Goal: Task Accomplishment & Management: Complete application form

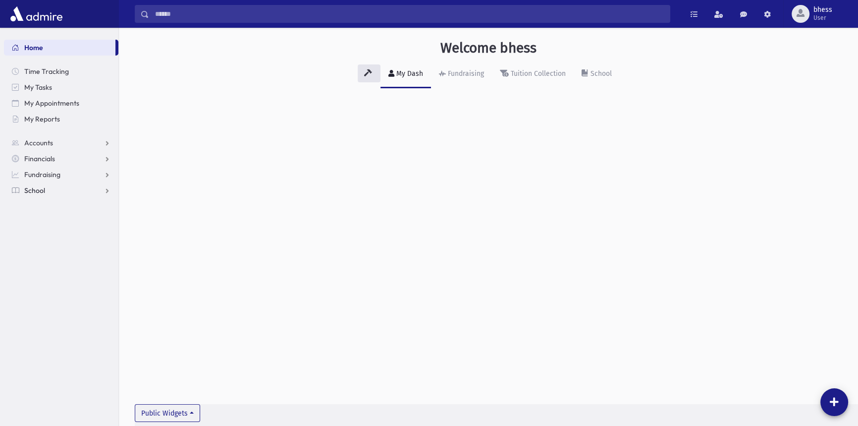
click at [76, 189] on link "School" at bounding box center [61, 190] width 114 height 16
click at [57, 219] on span "Attendance" at bounding box center [48, 221] width 37 height 9
click at [53, 234] on span "Entry" at bounding box center [46, 237] width 17 height 9
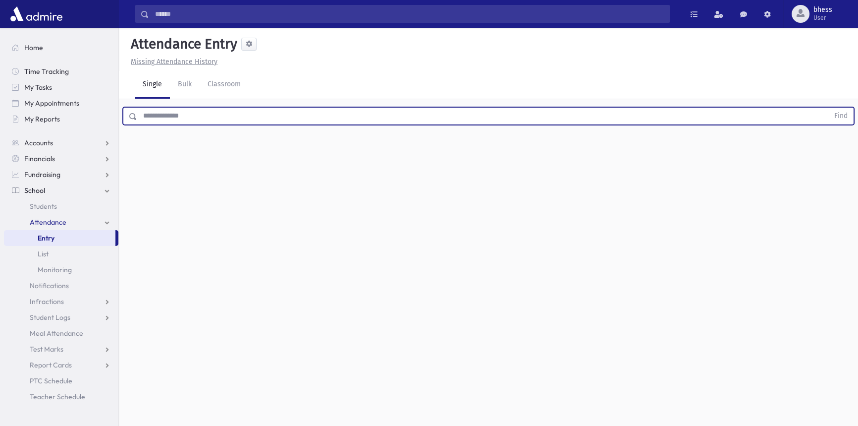
click at [217, 113] on input "text" at bounding box center [483, 116] width 692 height 18
click at [828, 107] on button "Find" at bounding box center [840, 115] width 25 height 17
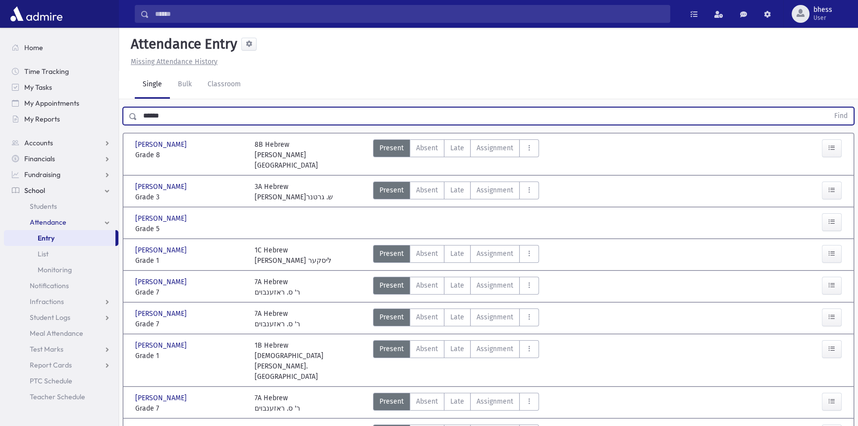
scroll to position [45, 0]
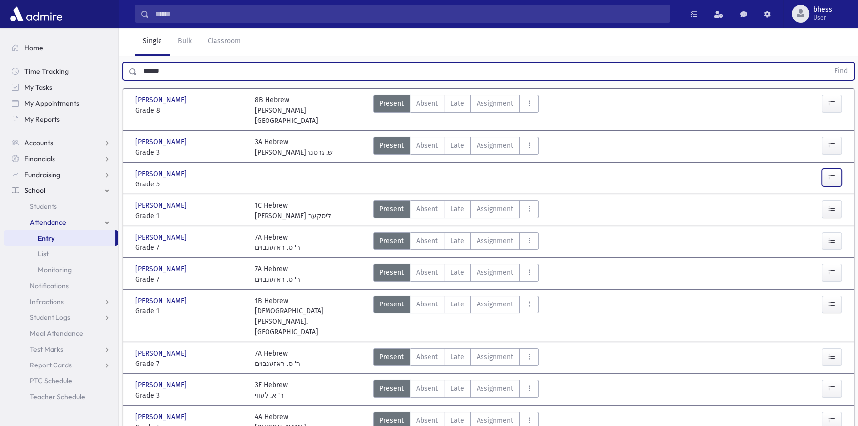
click at [824, 168] on button "button" at bounding box center [832, 177] width 20 height 18
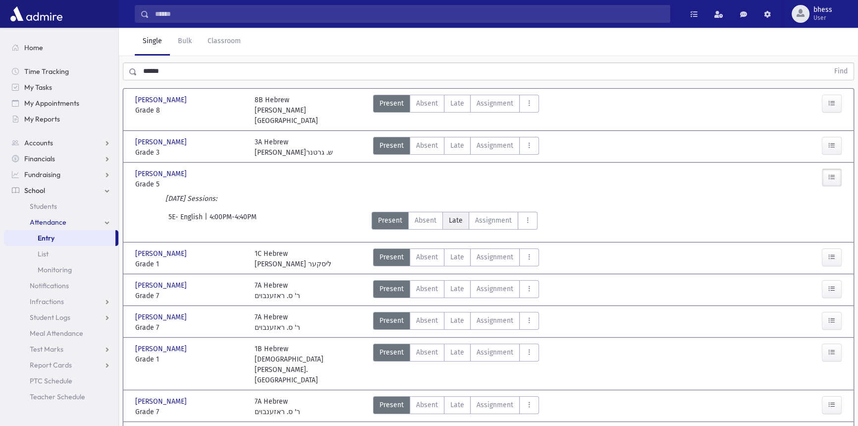
click at [451, 215] on span "Late" at bounding box center [456, 220] width 14 height 10
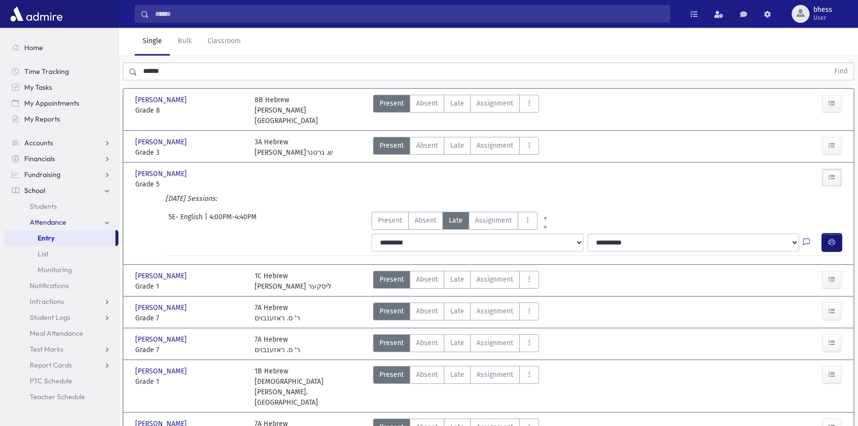
click at [825, 233] on button "button" at bounding box center [832, 242] width 20 height 18
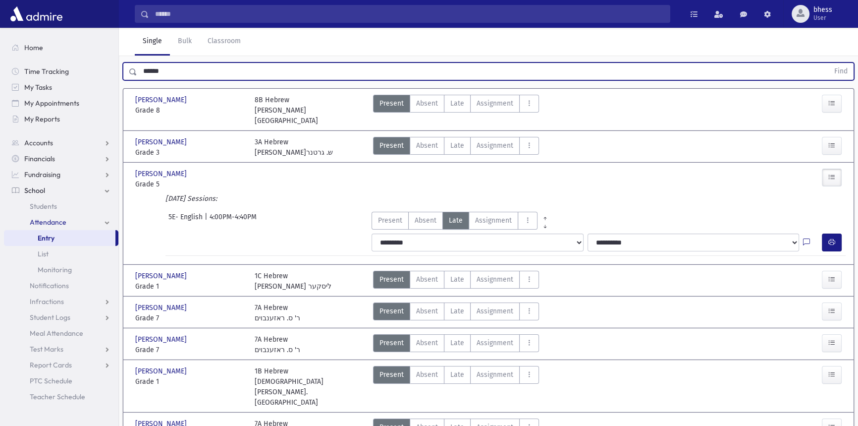
drag, startPoint x: 166, startPoint y: 65, endPoint x: 136, endPoint y: 60, distance: 30.5
click at [136, 60] on div "****** Find" at bounding box center [488, 69] width 739 height 30
type input "*"
click at [828, 63] on button "Find" at bounding box center [840, 71] width 25 height 17
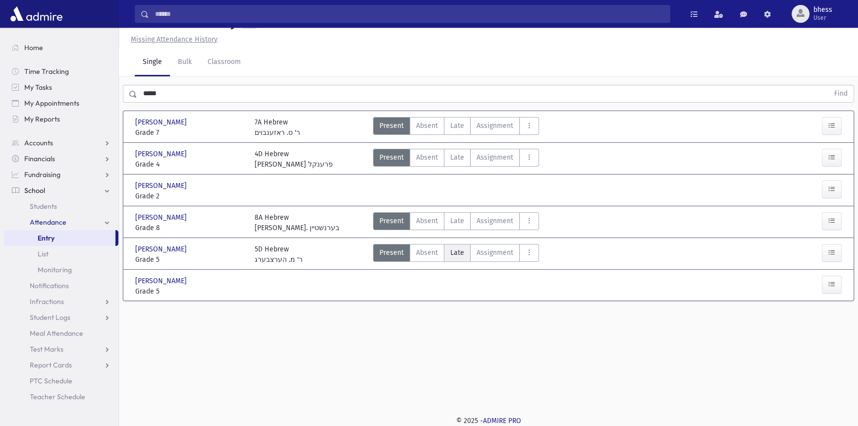
click at [469, 256] on label "Late Late" at bounding box center [457, 253] width 27 height 18
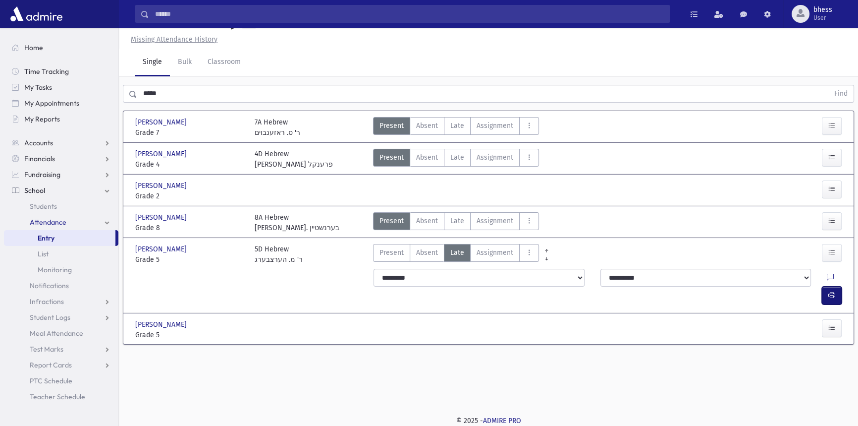
click at [833, 291] on icon "button" at bounding box center [831, 295] width 7 height 8
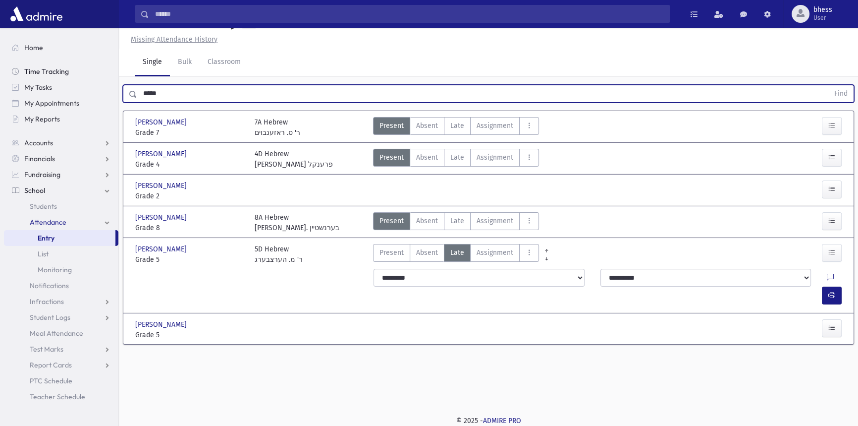
drag, startPoint x: 163, startPoint y: 94, endPoint x: 91, endPoint y: 69, distance: 76.9
click at [113, 92] on div "Search Results All Accounts" at bounding box center [429, 202] width 858 height 448
type input "******"
click at [828, 85] on button "Find" at bounding box center [840, 93] width 25 height 17
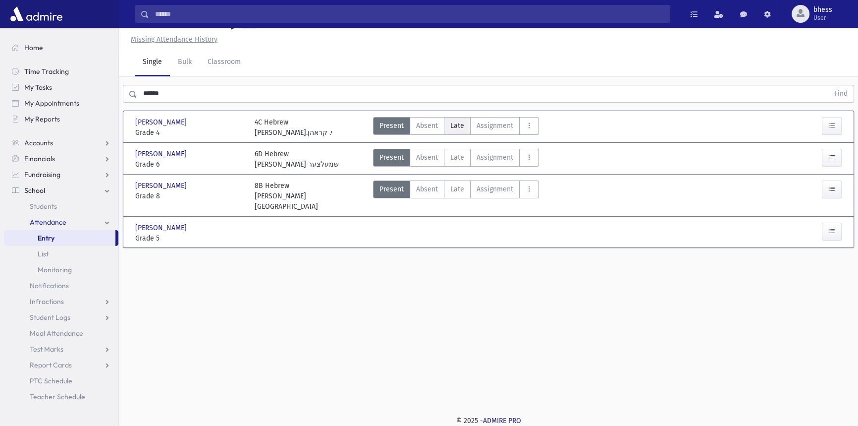
click at [461, 125] on span "Late" at bounding box center [457, 125] width 14 height 10
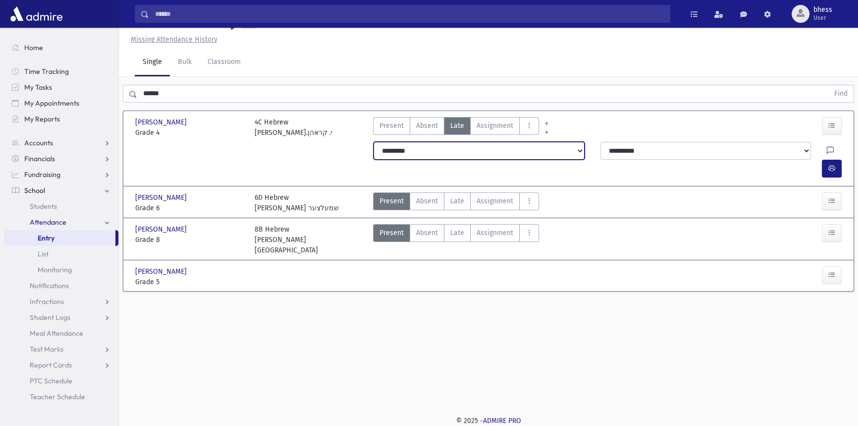
click at [527, 146] on select "**********" at bounding box center [479, 151] width 211 height 18
click at [374, 142] on select "**********" at bounding box center [479, 151] width 211 height 18
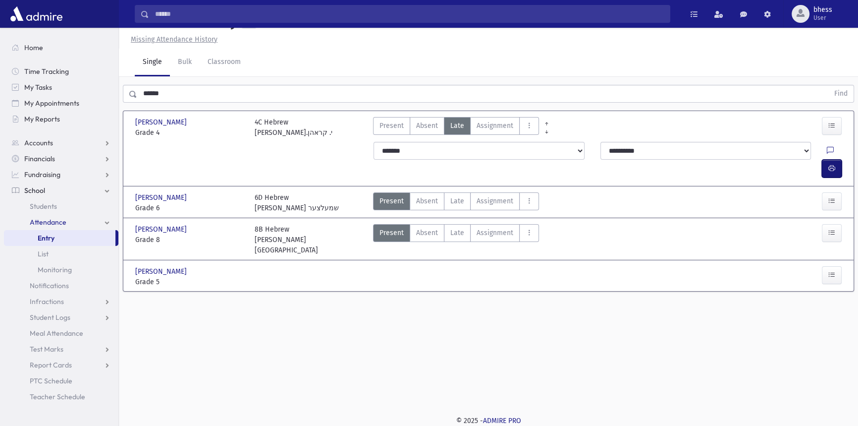
click at [822, 160] on button "button" at bounding box center [832, 169] width 20 height 18
click at [72, 207] on link "Students" at bounding box center [61, 206] width 114 height 16
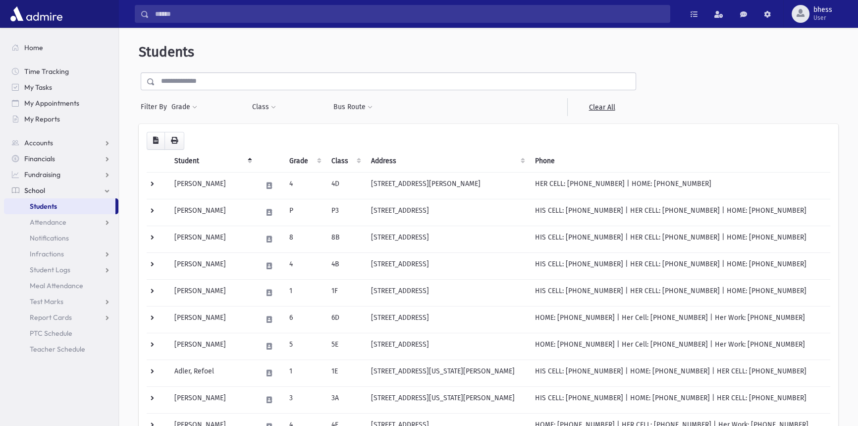
click at [181, 88] on input "text" at bounding box center [395, 81] width 481 height 18
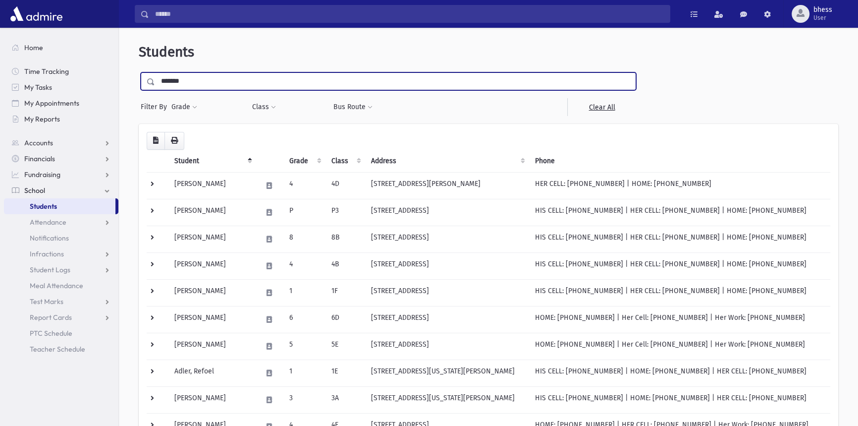
type input "*******"
click at [139, 72] on input "submit" at bounding box center [153, 78] width 28 height 13
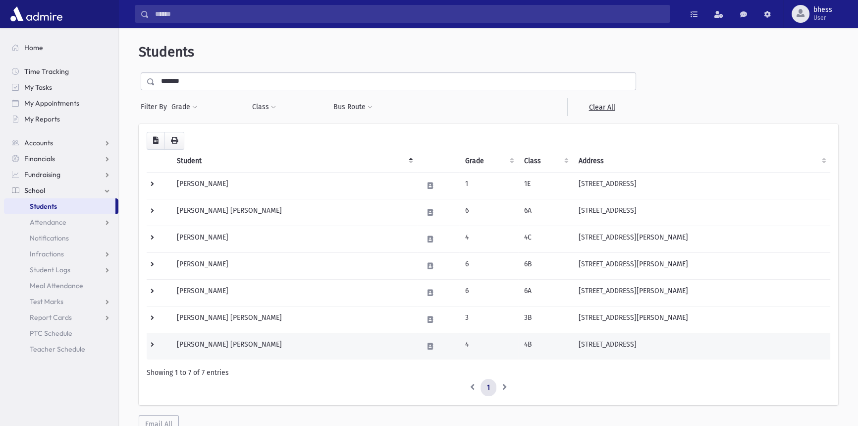
click at [316, 338] on td "Waldman, Yosef Dov" at bounding box center [294, 345] width 246 height 27
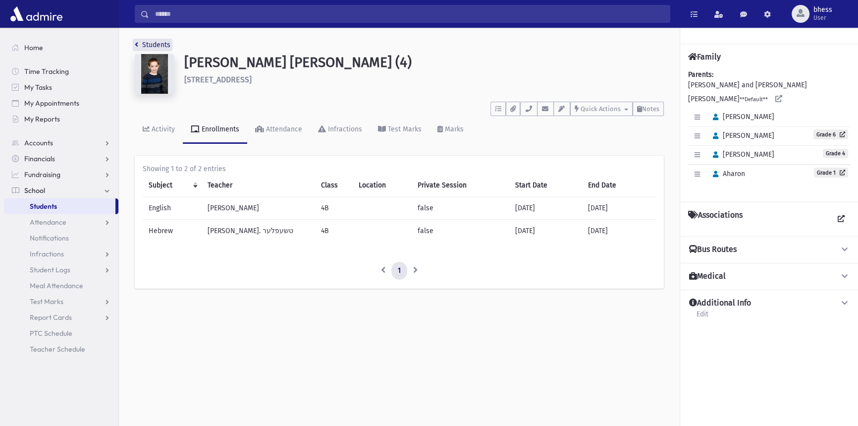
click at [155, 43] on link "Students" at bounding box center [153, 45] width 36 height 8
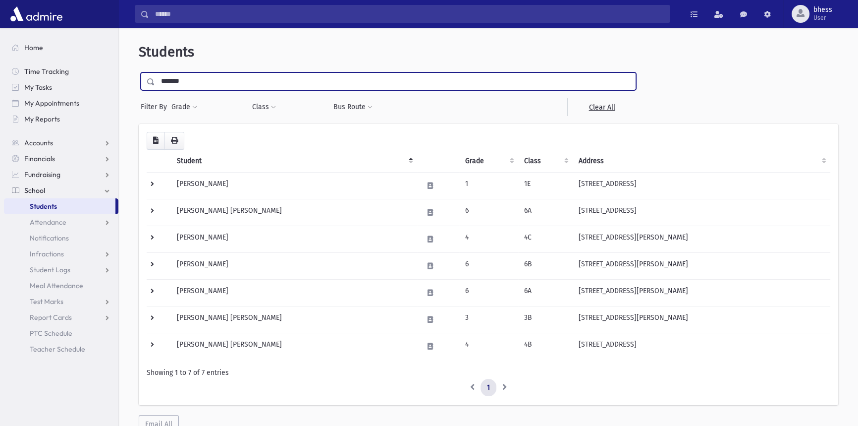
drag, startPoint x: 199, startPoint y: 78, endPoint x: 149, endPoint y: 79, distance: 50.5
click at [149, 79] on div "*******" at bounding box center [388, 81] width 495 height 18
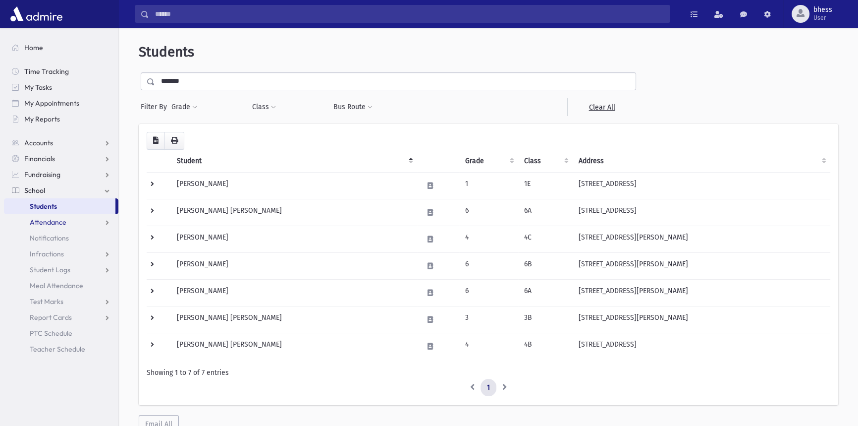
click at [44, 218] on span "Attendance" at bounding box center [48, 221] width 37 height 9
click at [45, 228] on link "Attendance" at bounding box center [61, 222] width 114 height 16
click at [54, 223] on span "Attendance" at bounding box center [48, 221] width 37 height 9
click at [54, 237] on span "Entry" at bounding box center [46, 237] width 17 height 9
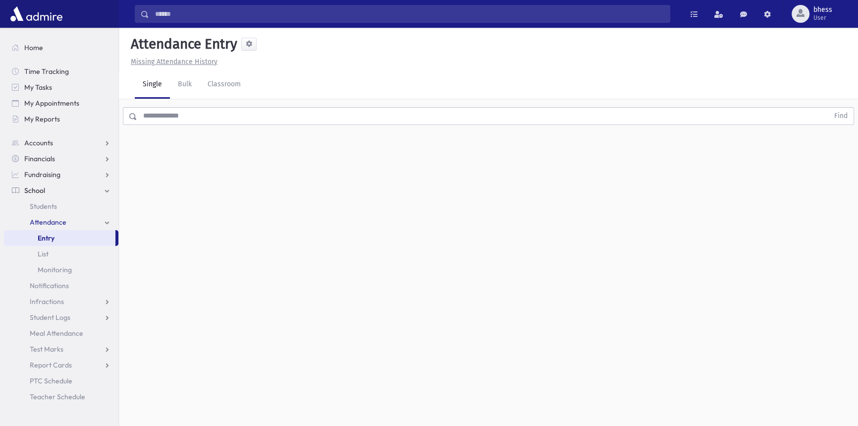
click at [162, 117] on input "text" at bounding box center [483, 116] width 692 height 18
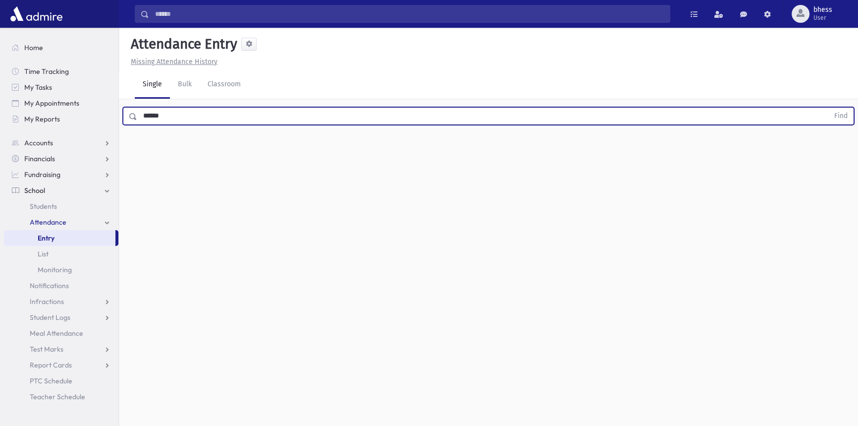
type input "******"
click at [828, 107] on button "Find" at bounding box center [840, 115] width 25 height 17
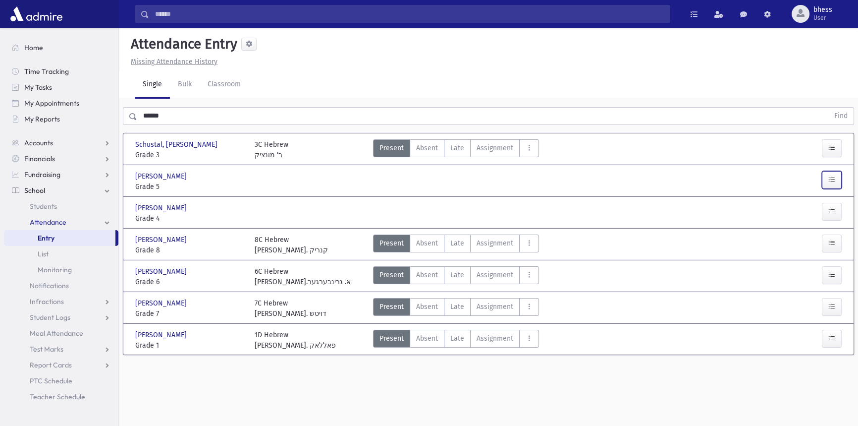
click at [822, 174] on button "button" at bounding box center [832, 180] width 20 height 18
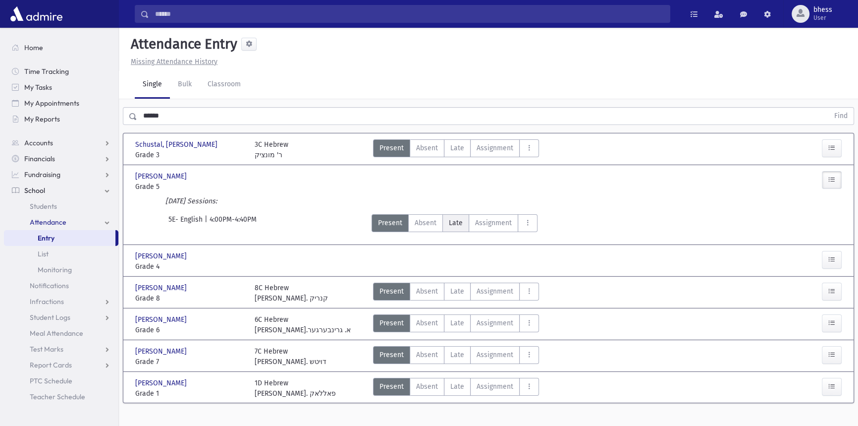
click at [455, 223] on span "Late" at bounding box center [456, 222] width 14 height 10
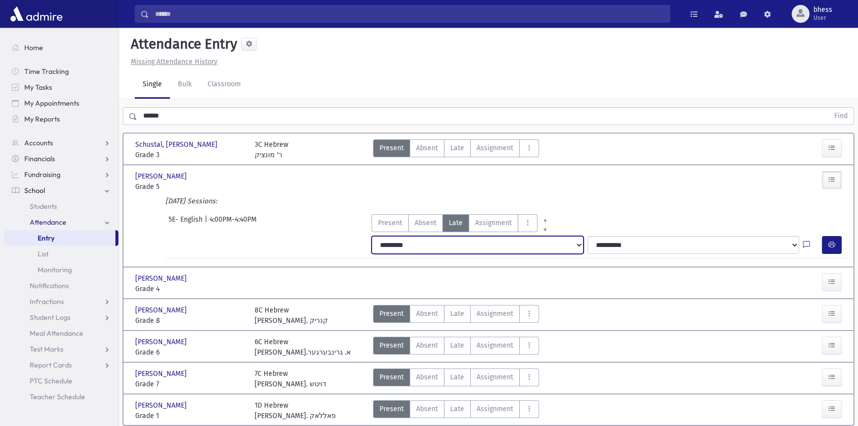
click at [427, 251] on select "**********" at bounding box center [478, 245] width 212 height 18
select select "*******"
click at [372, 236] on select "**********" at bounding box center [478, 245] width 212 height 18
click at [815, 242] on div at bounding box center [812, 245] width 19 height 18
click at [827, 242] on button "button" at bounding box center [832, 245] width 20 height 18
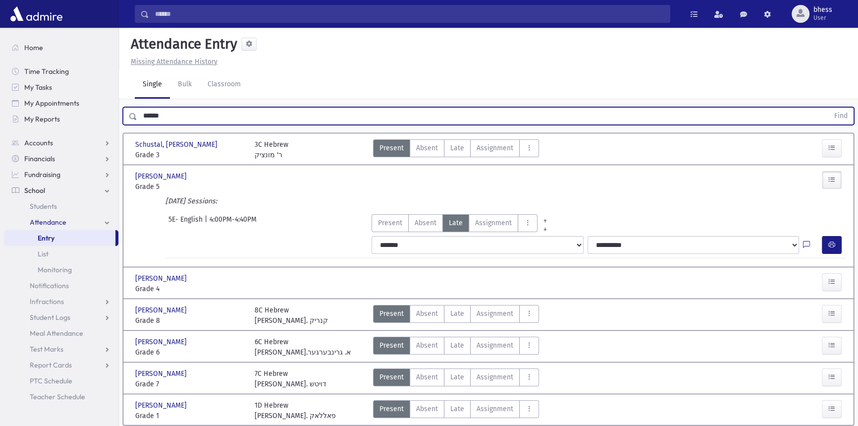
drag, startPoint x: 182, startPoint y: 118, endPoint x: 119, endPoint y: 107, distance: 63.9
click at [118, 113] on div "Search Results All Accounts" at bounding box center [429, 230] width 858 height 461
click at [828, 107] on button "Find" at bounding box center [840, 115] width 25 height 17
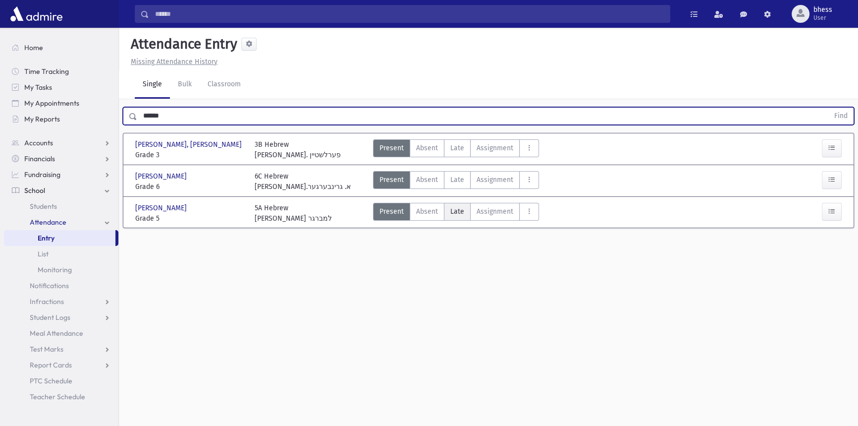
click at [456, 209] on span "Late" at bounding box center [457, 211] width 14 height 10
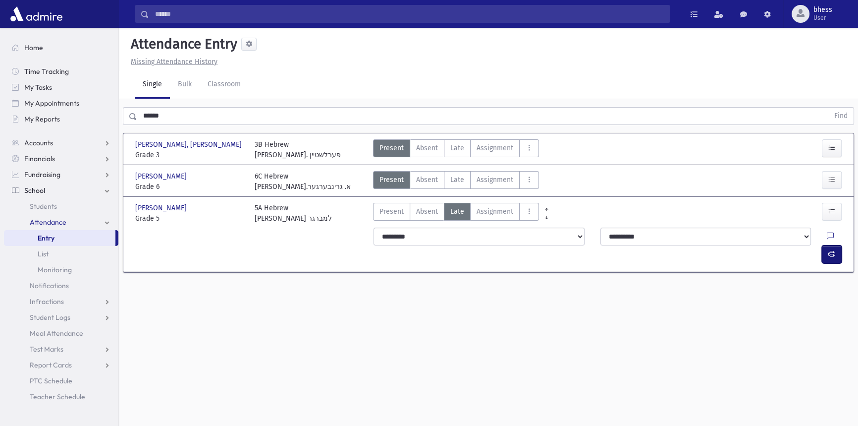
click at [828, 250] on icon "button" at bounding box center [831, 254] width 7 height 8
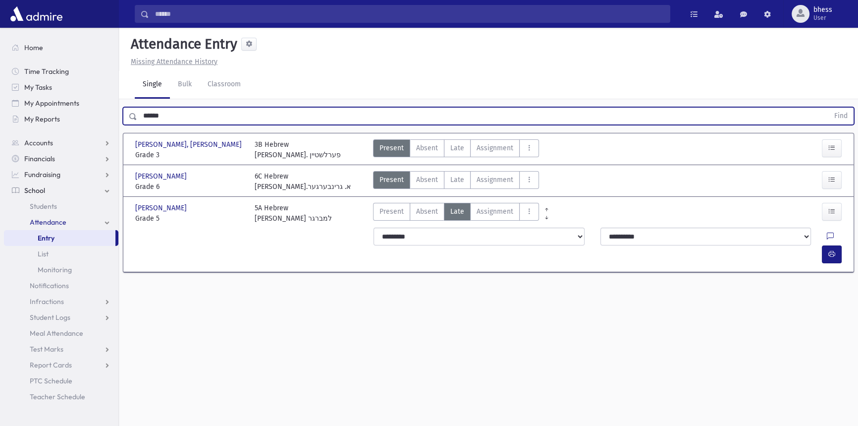
drag, startPoint x: 178, startPoint y: 118, endPoint x: 142, endPoint y: 115, distance: 36.8
click at [142, 115] on input "******" at bounding box center [483, 116] width 692 height 18
click at [828, 107] on button "Find" at bounding box center [840, 115] width 25 height 17
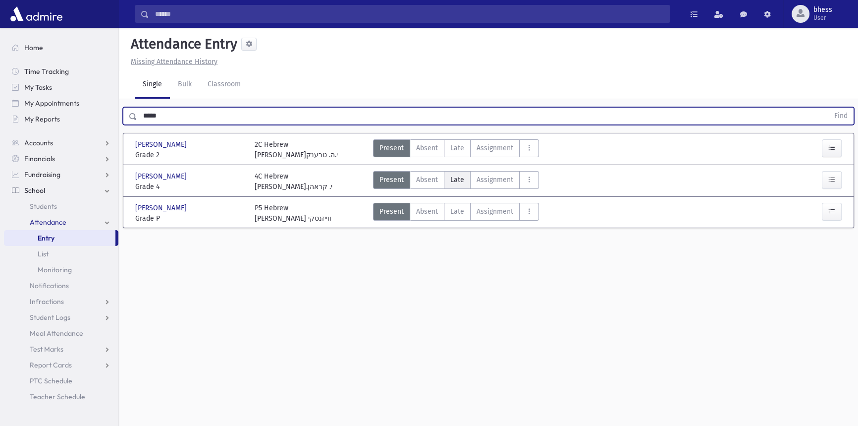
click at [454, 177] on span "Late" at bounding box center [457, 179] width 14 height 10
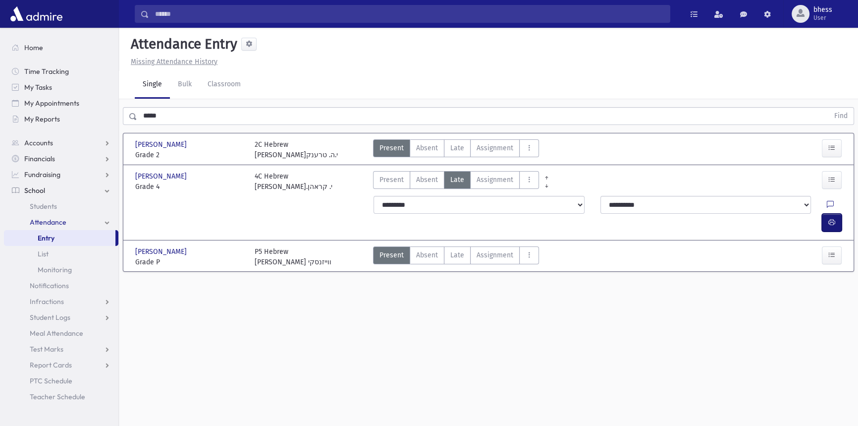
click at [831, 218] on span "button" at bounding box center [831, 222] width 7 height 8
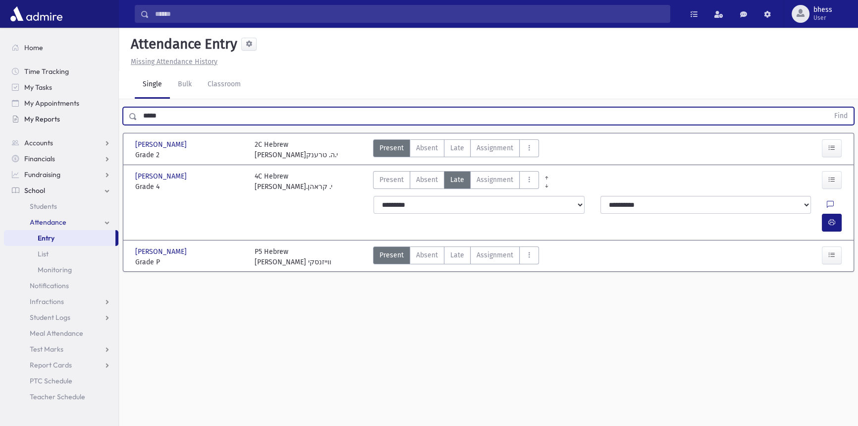
drag, startPoint x: 165, startPoint y: 118, endPoint x: 112, endPoint y: 121, distance: 53.1
click at [112, 121] on div "Search Results All Accounts" at bounding box center [429, 224] width 858 height 448
click at [828, 107] on button "Find" at bounding box center [840, 115] width 25 height 17
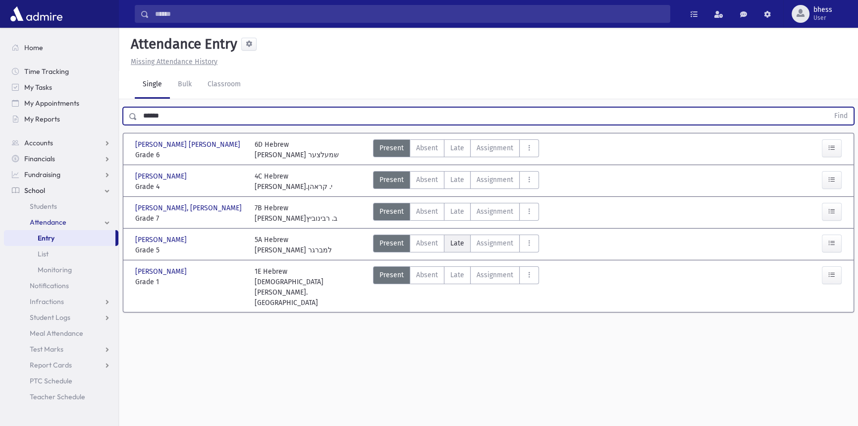
click at [459, 240] on span "Late" at bounding box center [457, 243] width 14 height 10
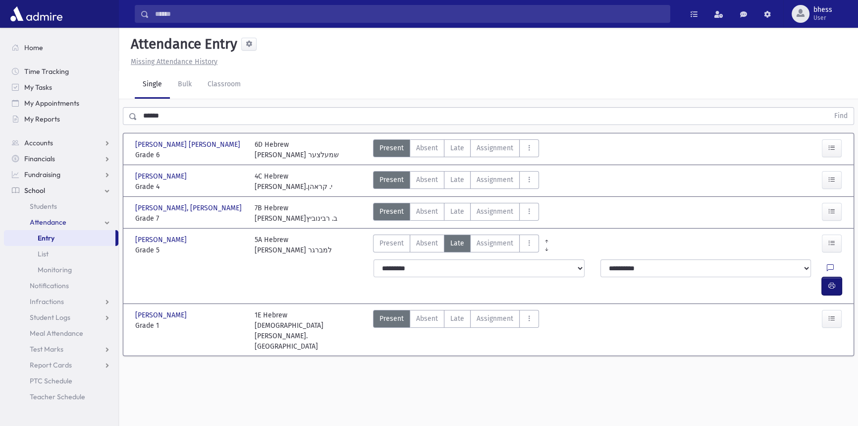
click at [837, 277] on button "button" at bounding box center [832, 286] width 20 height 18
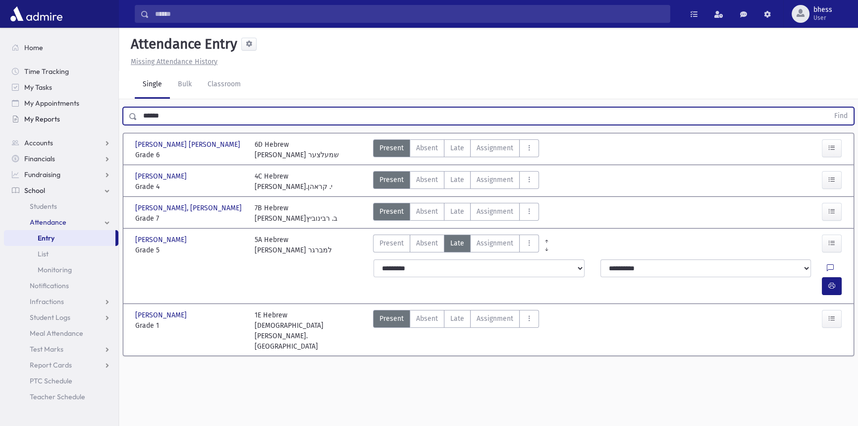
drag, startPoint x: 131, startPoint y: 117, endPoint x: 97, endPoint y: 115, distance: 34.7
click at [97, 115] on div "Search Results All Accounts" at bounding box center [429, 224] width 858 height 448
click at [828, 107] on button "Find" at bounding box center [840, 115] width 25 height 17
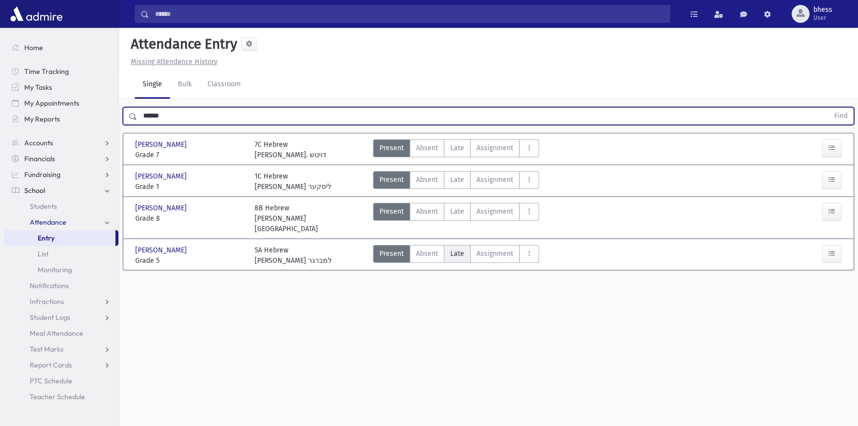
click at [457, 248] on span "Late" at bounding box center [457, 253] width 14 height 10
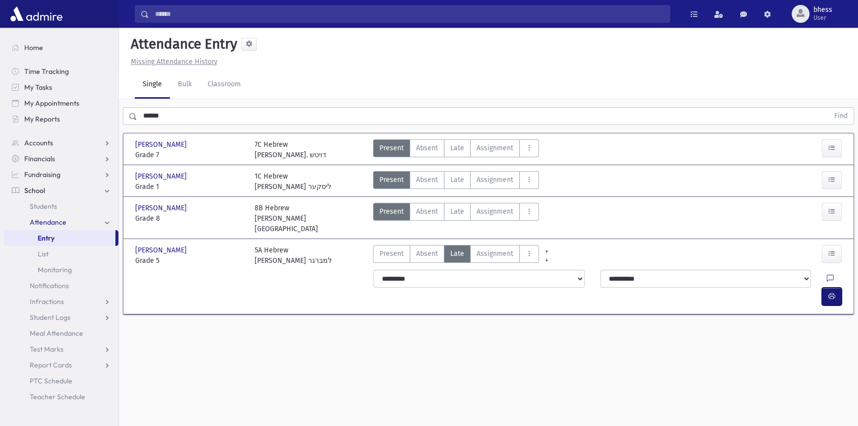
click at [834, 292] on icon "button" at bounding box center [831, 296] width 7 height 8
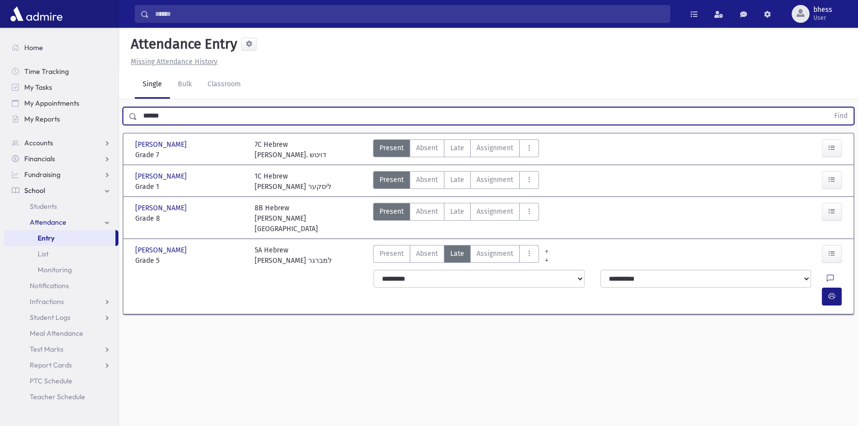
drag, startPoint x: 187, startPoint y: 119, endPoint x: 131, endPoint y: 117, distance: 56.0
click at [131, 117] on div "****** Find" at bounding box center [488, 116] width 731 height 18
click at [828, 107] on button "Find" at bounding box center [840, 115] width 25 height 17
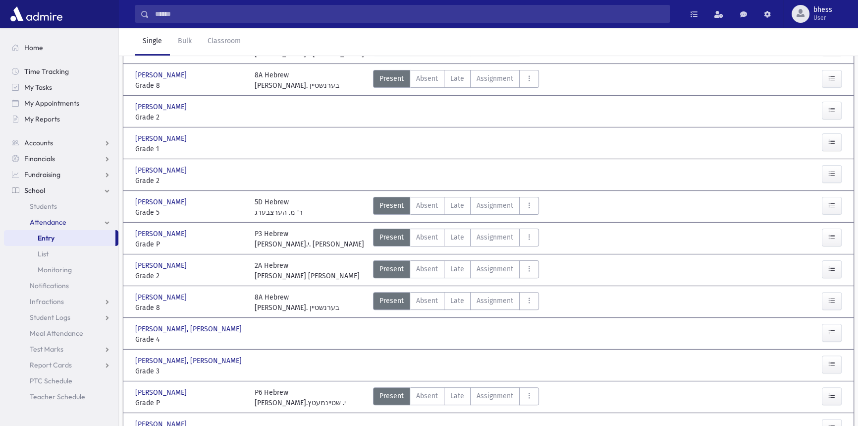
scroll to position [332, 0]
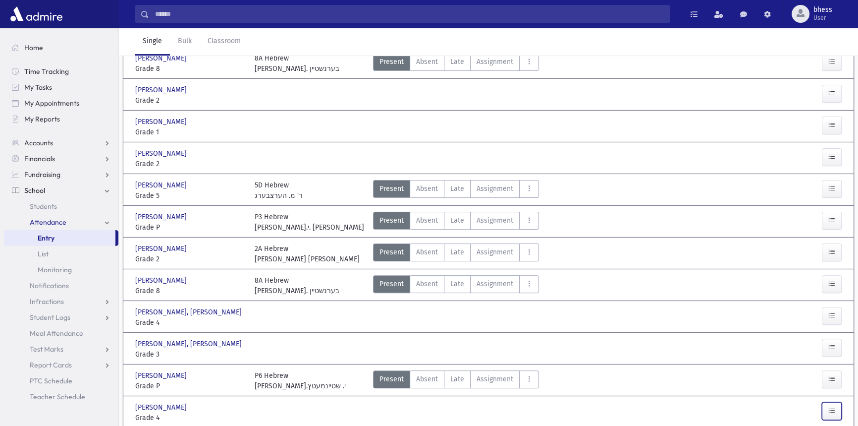
click at [833, 406] on icon "button" at bounding box center [831, 410] width 7 height 8
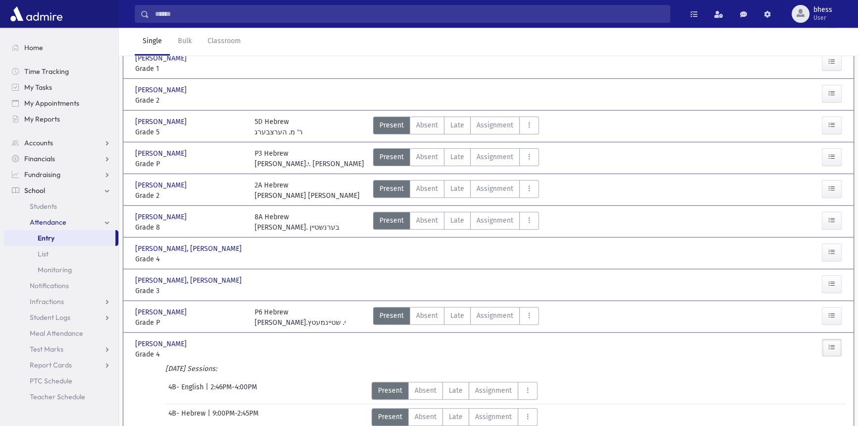
scroll to position [406, 0]
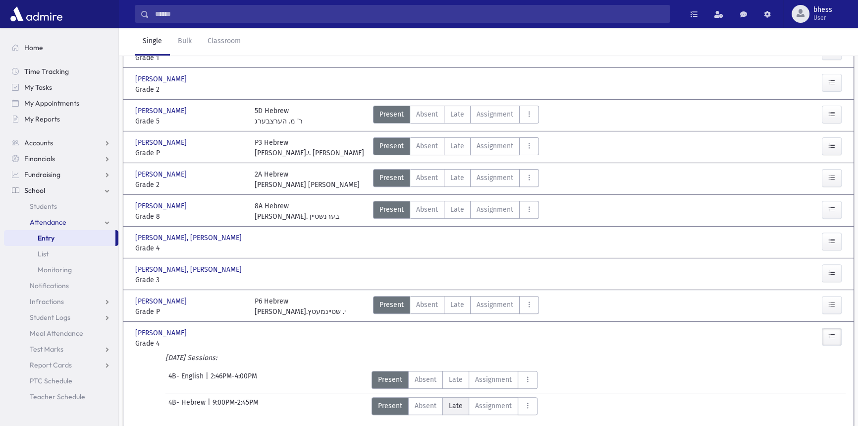
click at [461, 400] on span "Late" at bounding box center [456, 405] width 14 height 10
click at [833, 423] on icon "button" at bounding box center [831, 427] width 7 height 8
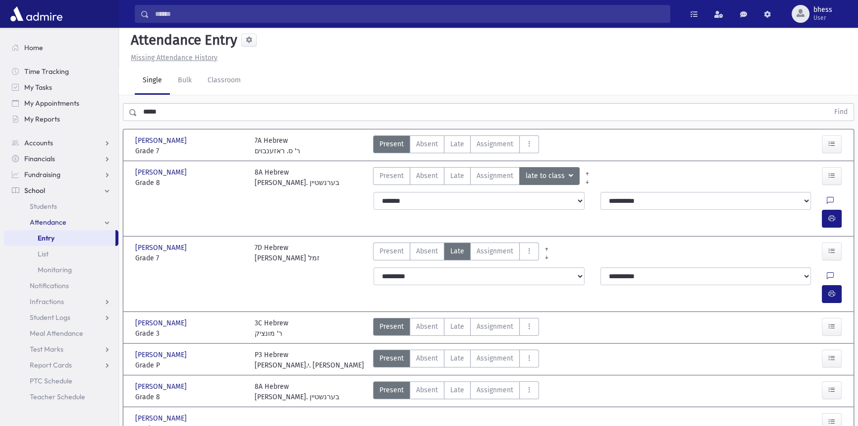
scroll to position [0, 0]
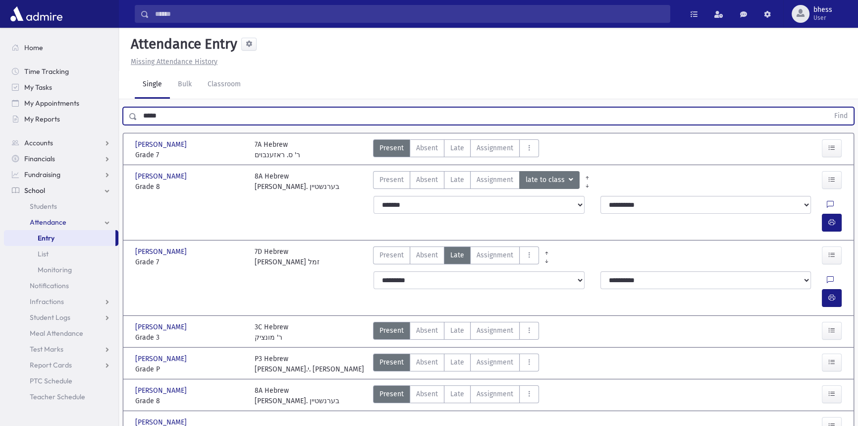
drag, startPoint x: 183, startPoint y: 107, endPoint x: 136, endPoint y: 112, distance: 47.3
click at [136, 112] on div "***** Find" at bounding box center [488, 116] width 731 height 18
type input "******"
click at [828, 107] on button "Find" at bounding box center [840, 115] width 25 height 17
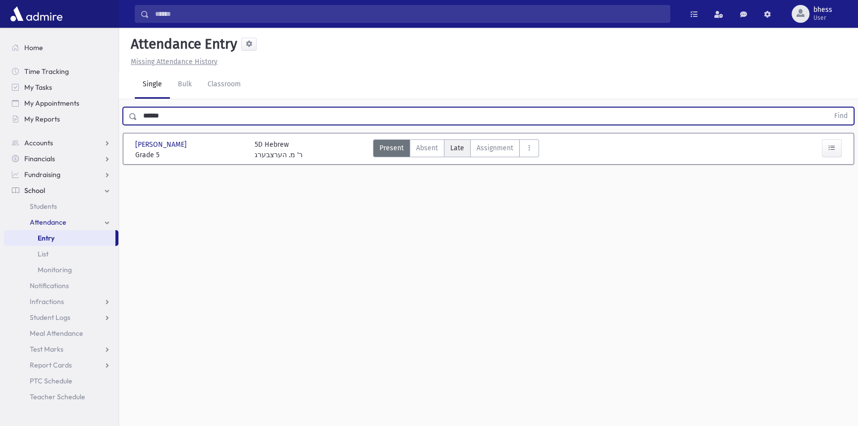
click at [458, 144] on span "Late" at bounding box center [457, 148] width 14 height 10
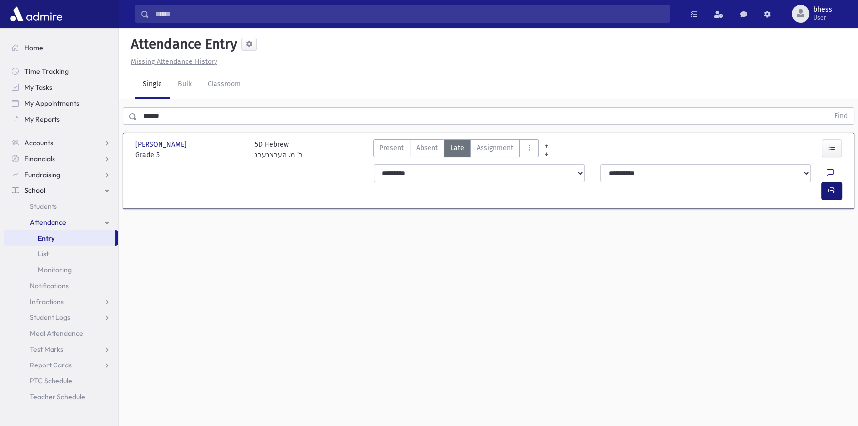
click at [839, 182] on button "button" at bounding box center [832, 191] width 20 height 18
